Goal: Task Accomplishment & Management: Manage account settings

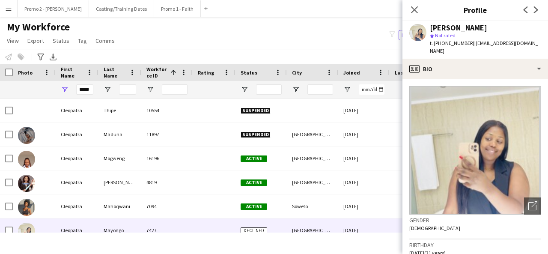
scroll to position [319, 0]
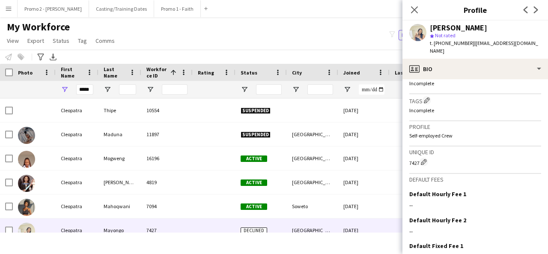
click at [306, 46] on div "My Workforce View Views Default view Applicants New view Update view Delete vie…" at bounding box center [274, 35] width 548 height 29
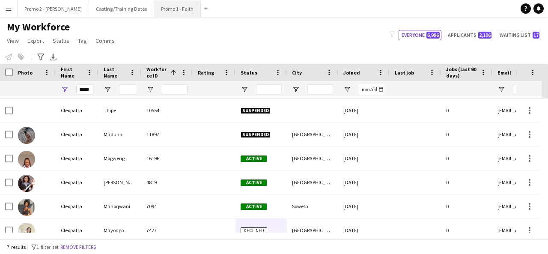
click at [154, 5] on button "Promo 1 - Faith Close" at bounding box center [177, 8] width 47 height 17
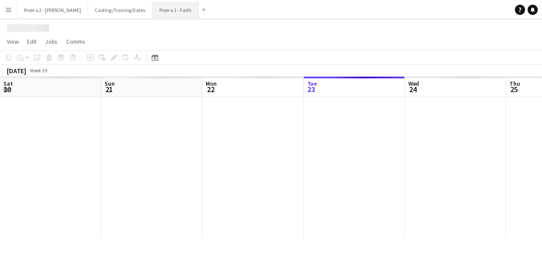
scroll to position [0, 205]
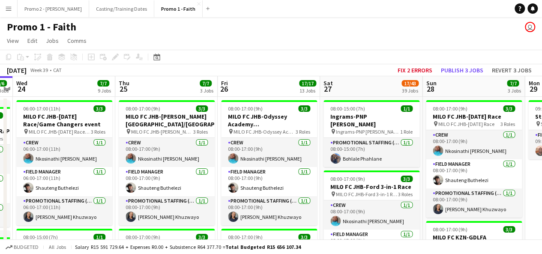
drag, startPoint x: 438, startPoint y: 131, endPoint x: 242, endPoint y: 125, distance: 195.3
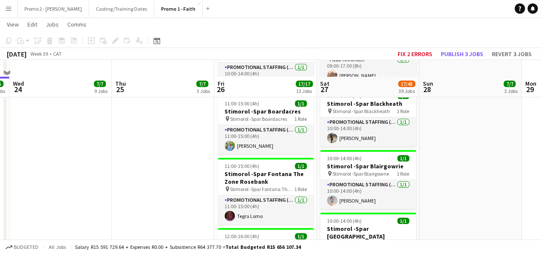
scroll to position [410, 0]
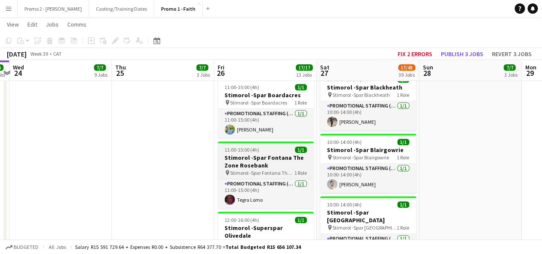
click at [251, 146] on span "11:00-15:00 (4h)" at bounding box center [241, 149] width 35 height 6
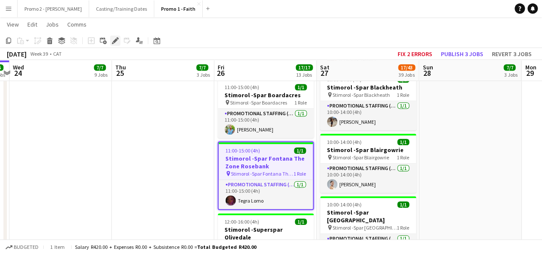
click at [119, 40] on div "Edit" at bounding box center [115, 41] width 10 height 10
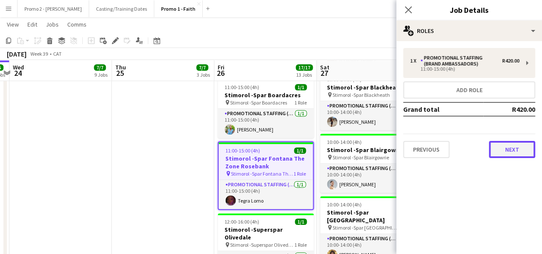
click at [513, 148] on button "Next" at bounding box center [511, 149] width 46 height 17
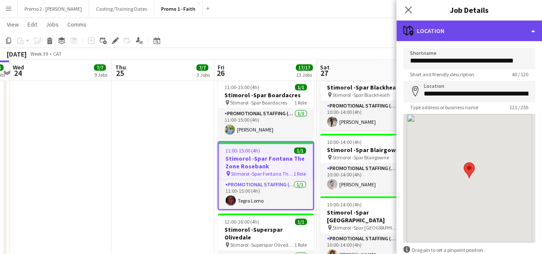
click at [497, 38] on div "maps-pin-1 Location" at bounding box center [469, 31] width 146 height 21
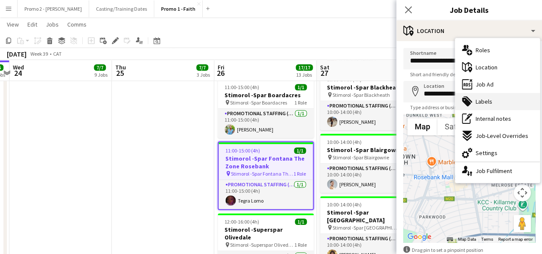
click at [489, 104] on span "Labels" at bounding box center [483, 102] width 17 height 8
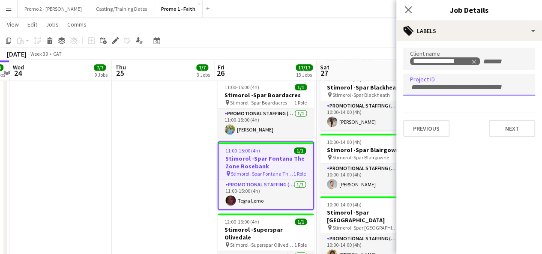
click at [448, 83] on input "Type to search project ID labels..." at bounding box center [469, 87] width 118 height 8
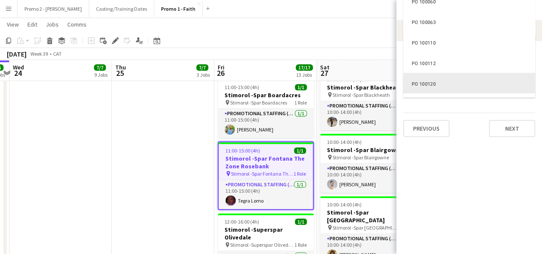
click at [455, 187] on div at bounding box center [469, 127] width 146 height 254
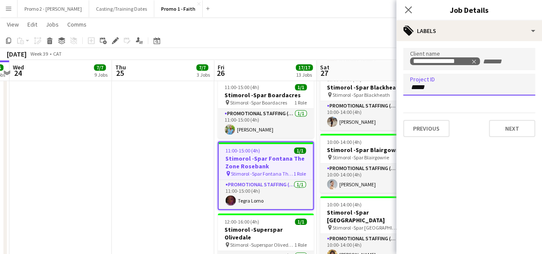
click at [455, 89] on input "*****" at bounding box center [469, 87] width 118 height 8
type input "*********"
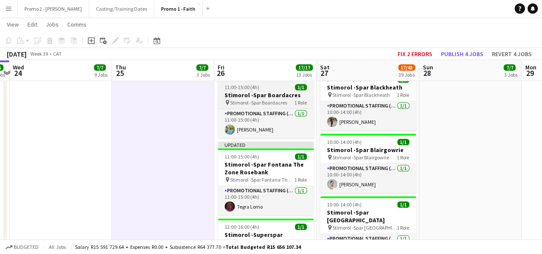
click at [274, 99] on span "Stimorol -Spar Boardacres" at bounding box center [258, 102] width 57 height 6
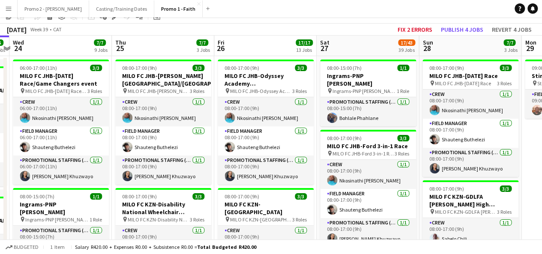
scroll to position [0, 0]
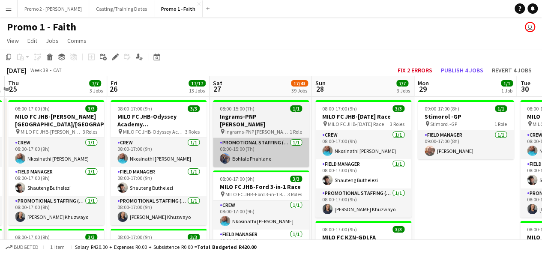
drag, startPoint x: 416, startPoint y: 152, endPoint x: 298, endPoint y: 141, distance: 118.7
